Goal: Transaction & Acquisition: Purchase product/service

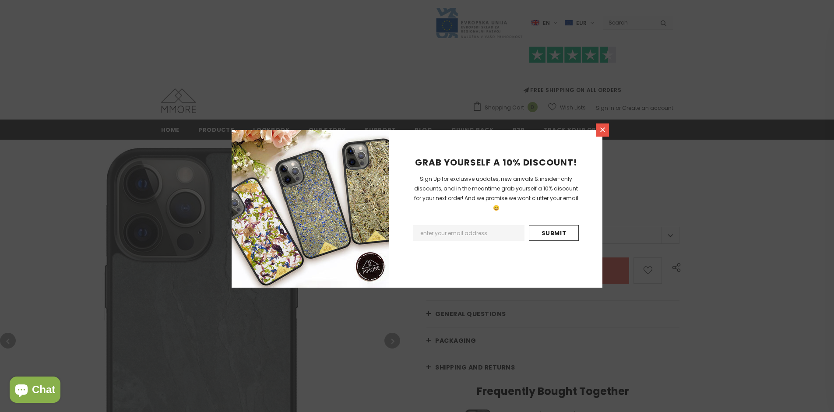
click at [602, 130] on icon at bounding box center [602, 129] width 5 height 5
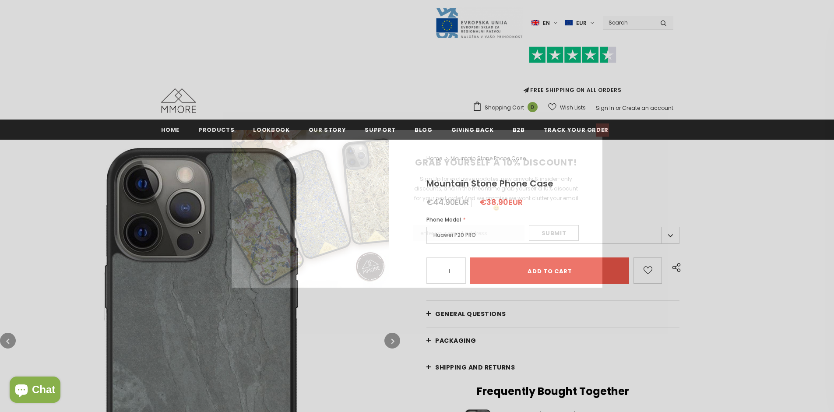
click at [602, 130] on icon at bounding box center [602, 129] width 5 height 5
